Goal: Information Seeking & Learning: Learn about a topic

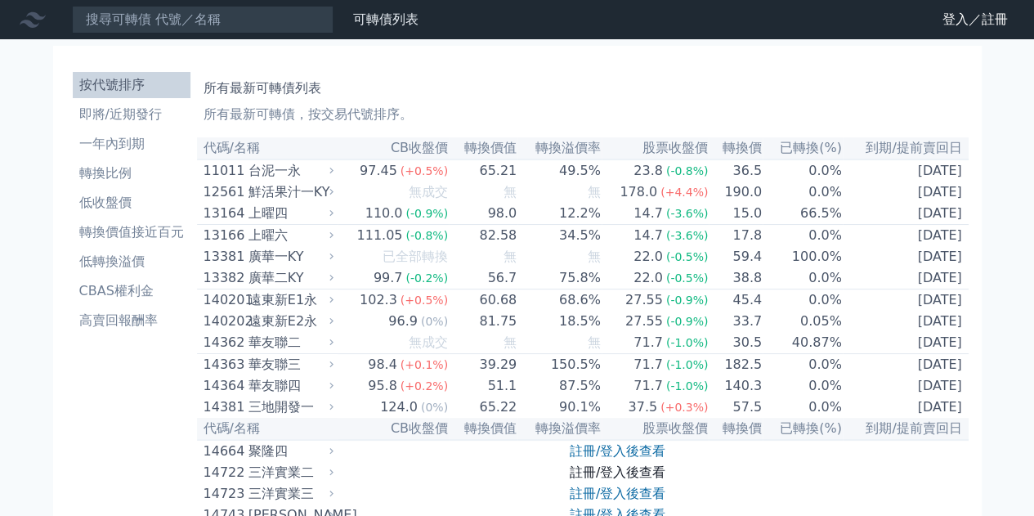
click at [636, 480] on link "註冊/登入後查看" at bounding box center [618, 472] width 96 height 16
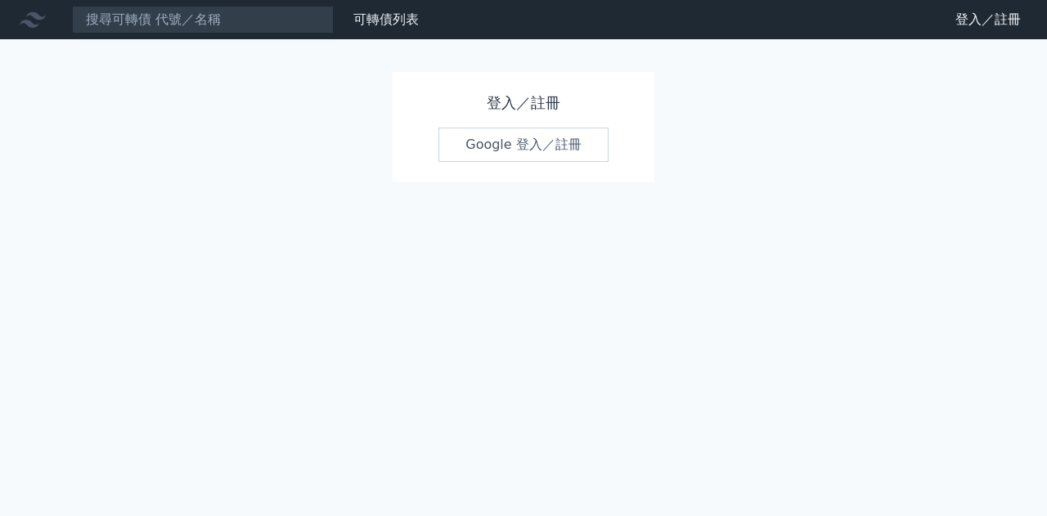
click at [554, 147] on link "Google 登入／註冊" at bounding box center [523, 145] width 170 height 34
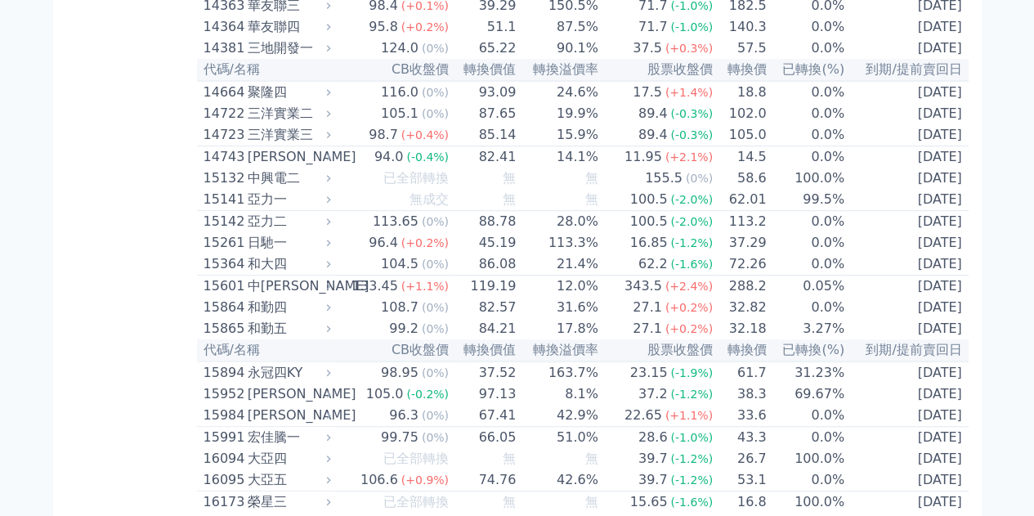
scroll to position [463, 0]
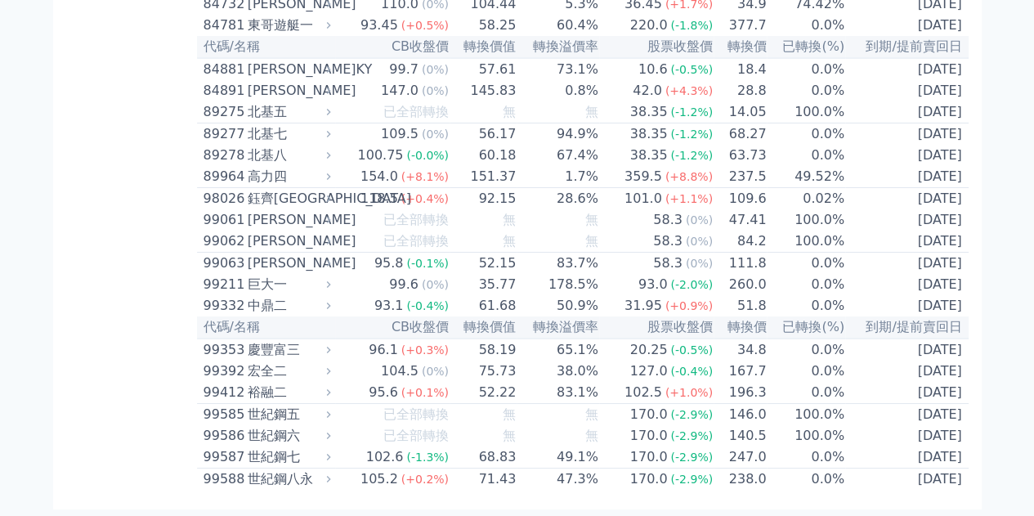
scroll to position [9712, 0]
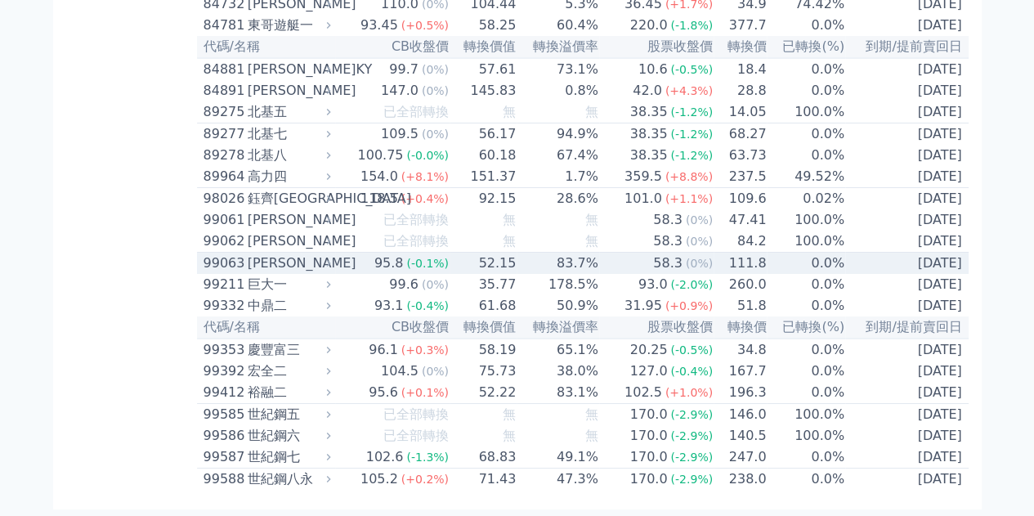
click at [903, 275] on td "[DATE]" at bounding box center [906, 264] width 123 height 22
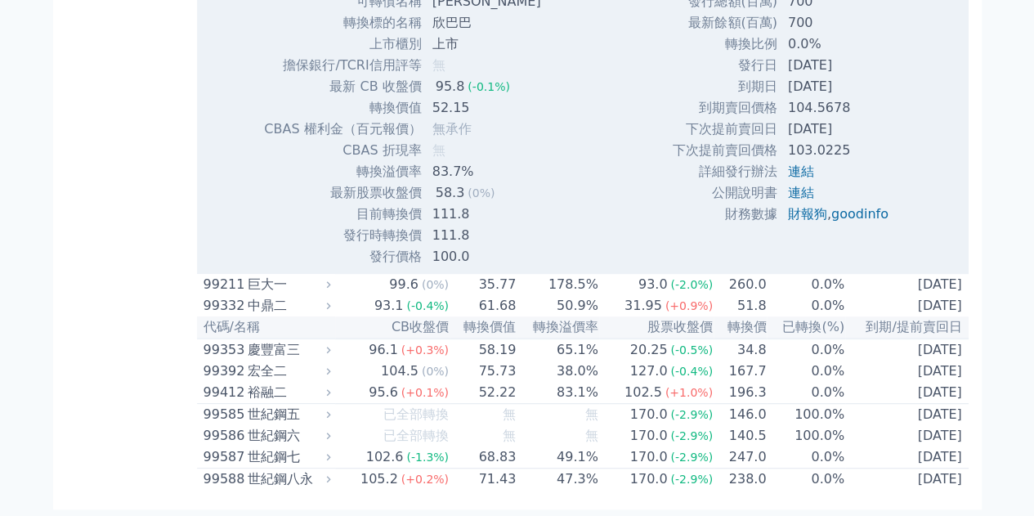
scroll to position [10045, 0]
